Goal: Navigation & Orientation: Find specific page/section

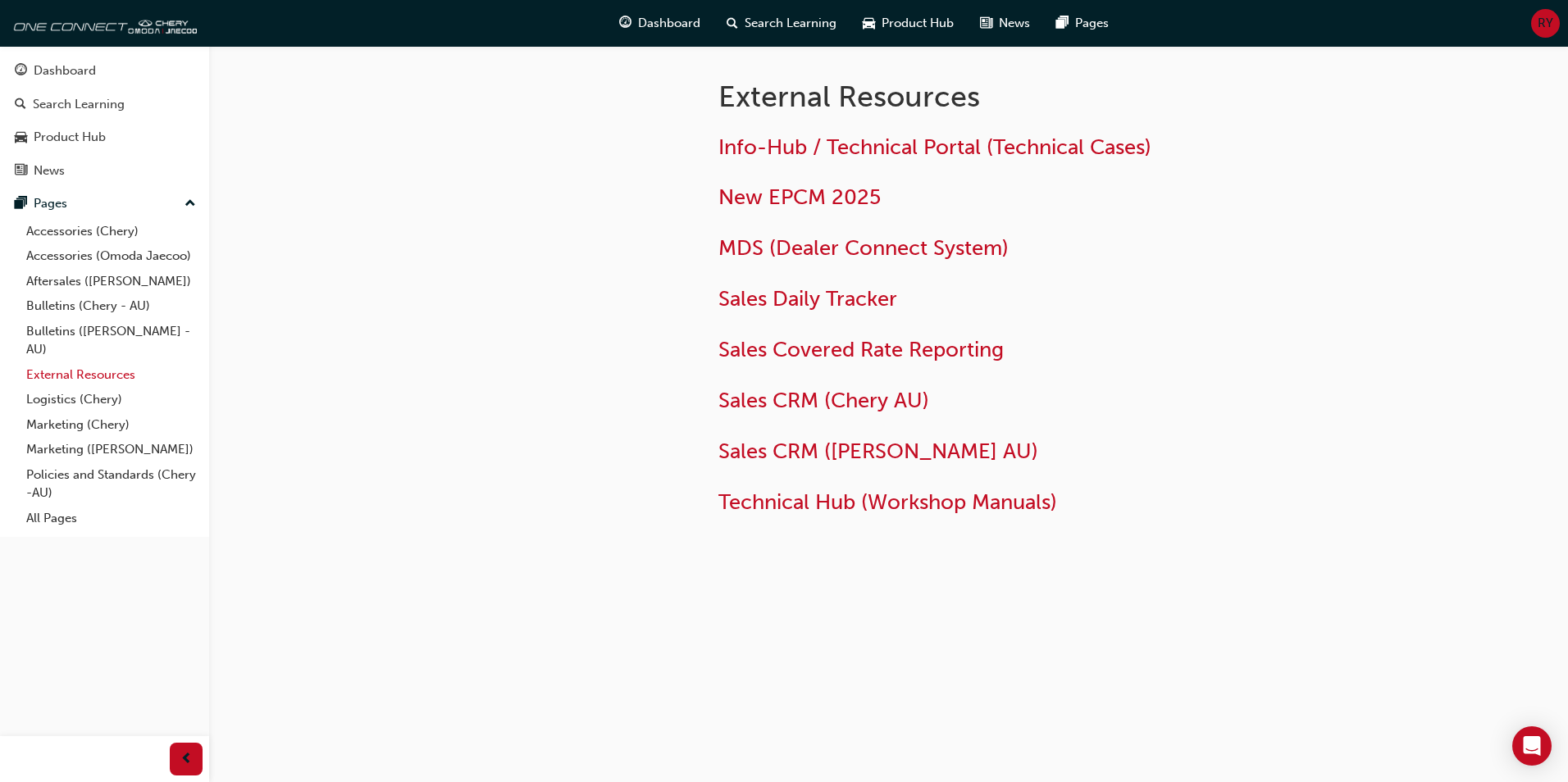
click at [119, 382] on link "External Resources" at bounding box center [111, 374] width 183 height 25
click at [124, 367] on link "External Resources" at bounding box center [111, 374] width 183 height 25
click at [94, 381] on link "External Resources" at bounding box center [111, 374] width 183 height 25
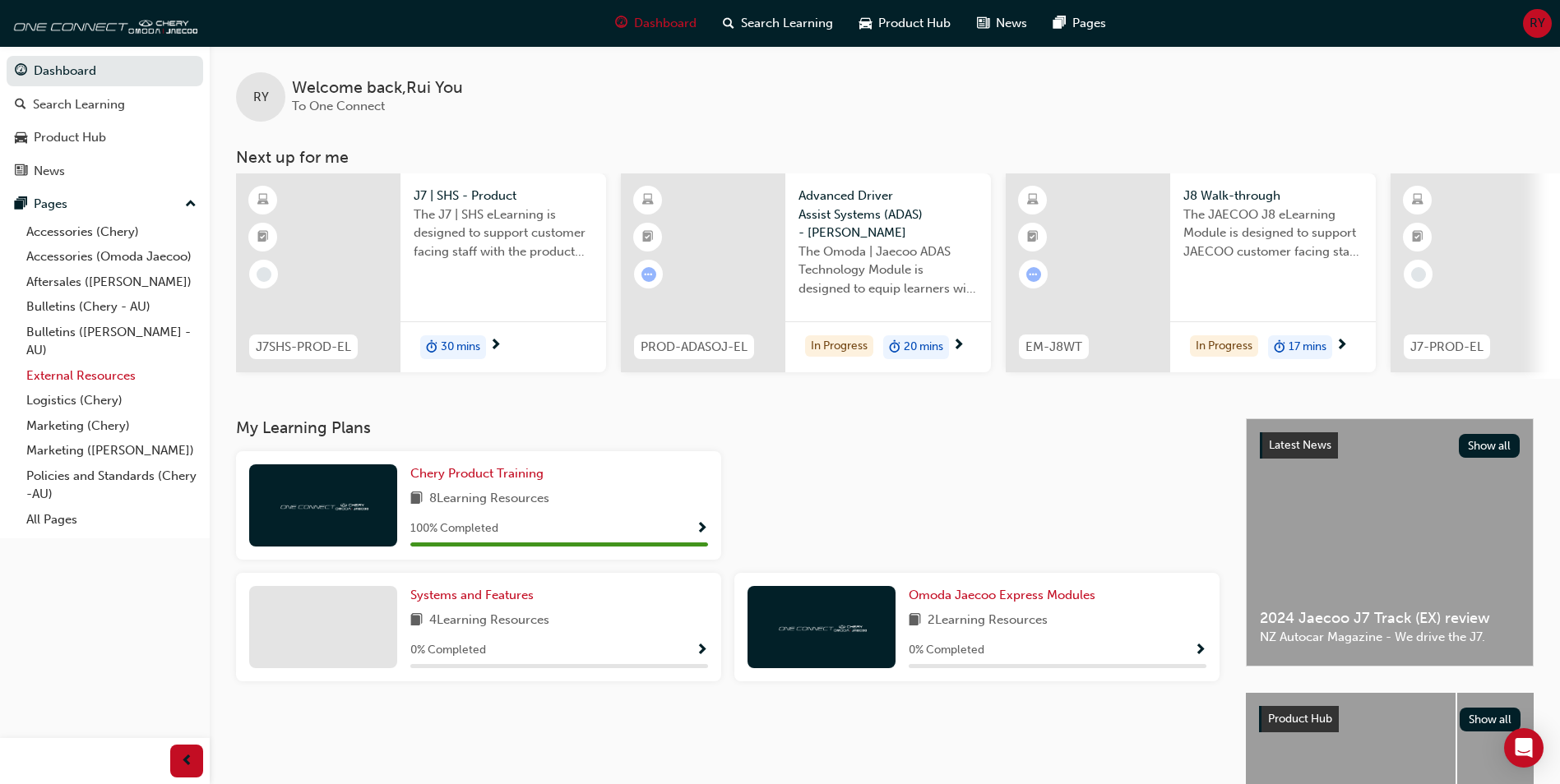
click at [104, 379] on link "External Resources" at bounding box center [112, 375] width 184 height 26
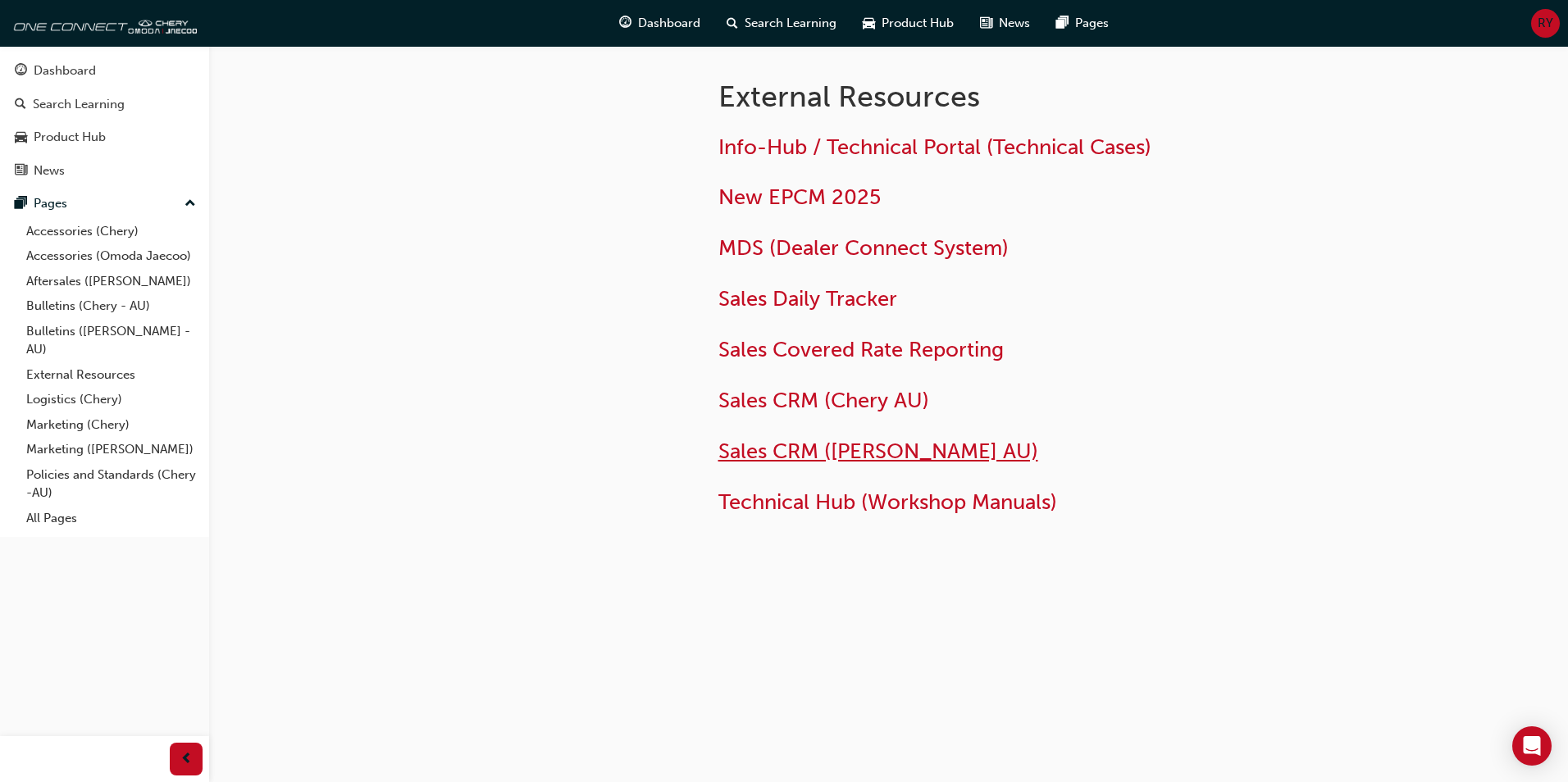
click at [807, 455] on span "Sales CRM ([PERSON_NAME] AU)" at bounding box center [878, 451] width 320 height 25
